Goal: Navigation & Orientation: Find specific page/section

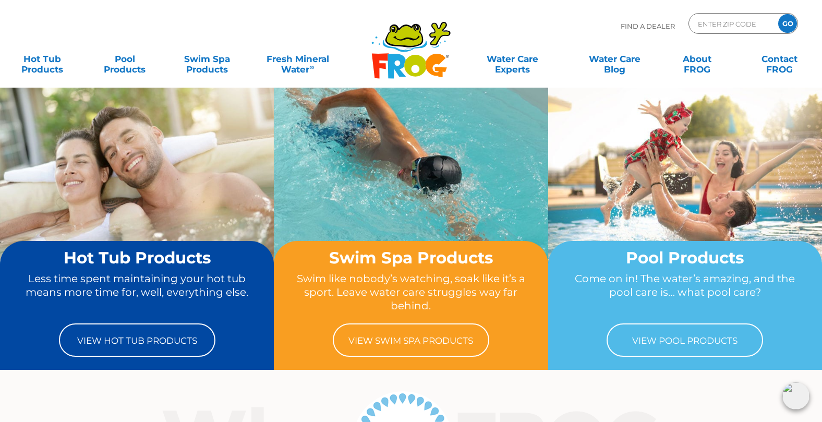
click at [249, 18] on div "Find A Dealer ENTER ZIP CODE GO" at bounding box center [410, 30] width 801 height 35
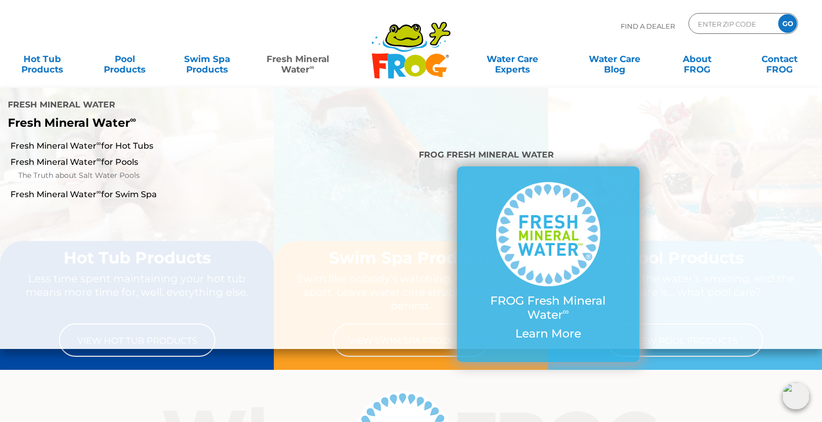
click at [263, 28] on div "Find A Dealer ENTER ZIP CODE GO" at bounding box center [410, 30] width 801 height 35
